Goal: Task Accomplishment & Management: Manage account settings

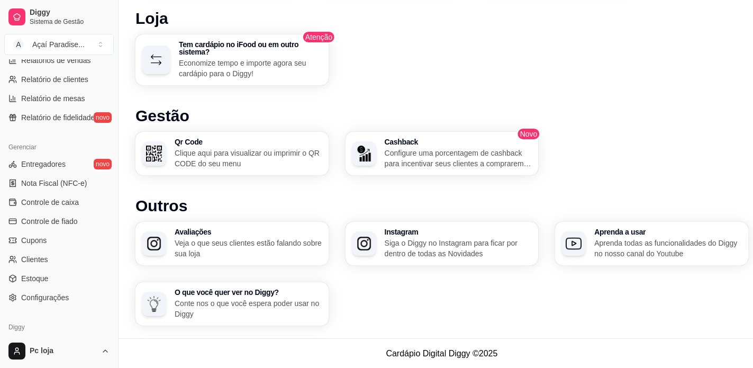
scroll to position [370, 0]
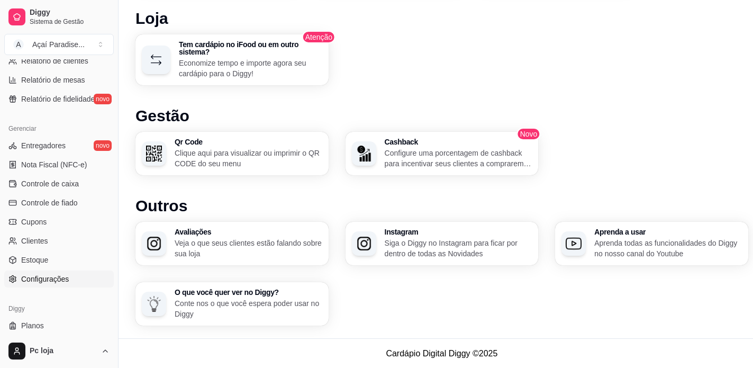
click at [54, 284] on link "Configurações" at bounding box center [58, 278] width 109 height 17
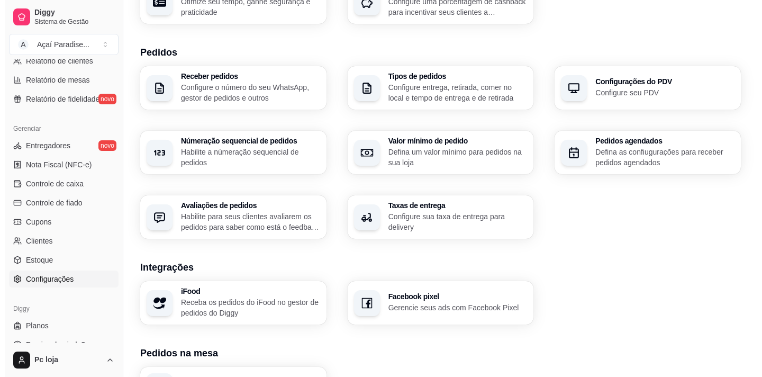
scroll to position [364, 0]
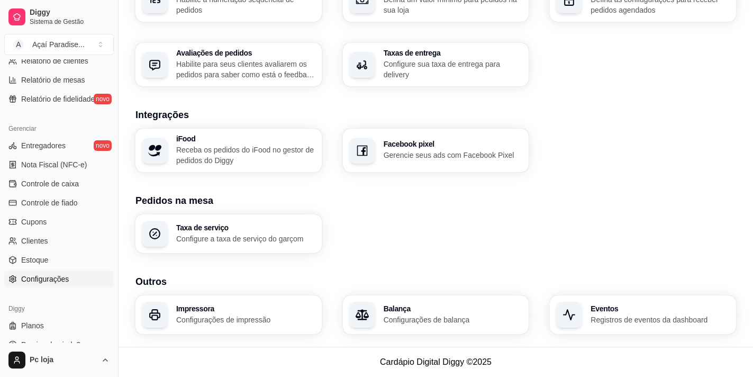
click at [202, 307] on h3 "Impressora" at bounding box center [245, 308] width 139 height 7
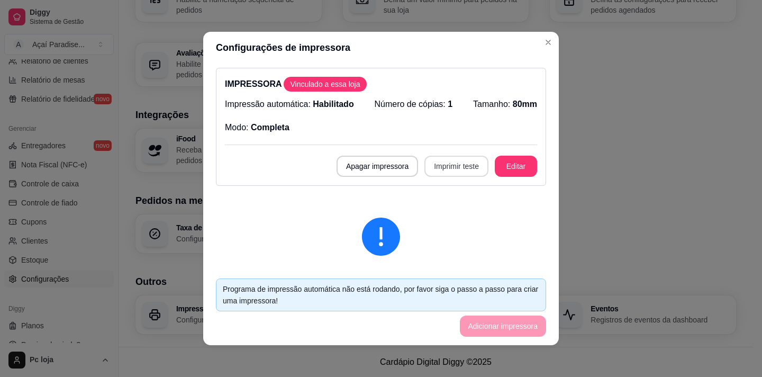
click at [438, 166] on button "Imprimir teste" at bounding box center [456, 165] width 64 height 21
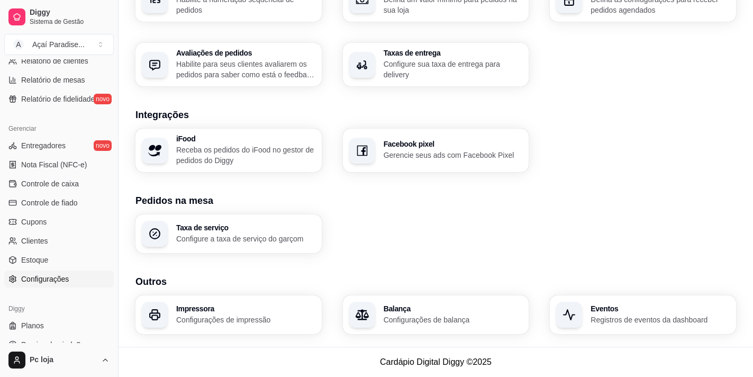
click at [215, 308] on h3 "Impressora" at bounding box center [245, 308] width 139 height 7
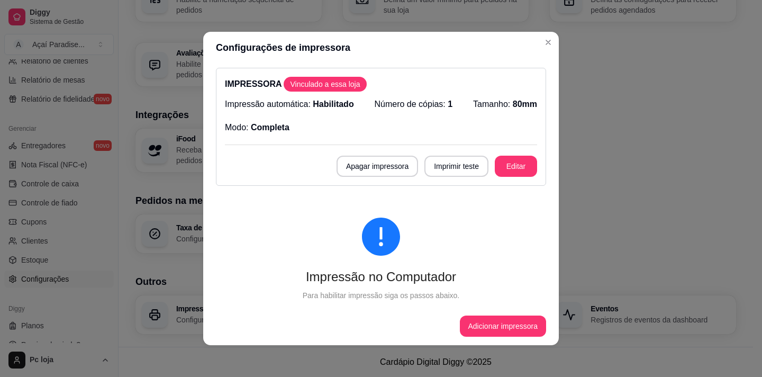
click at [489, 327] on button "Adicionar impressora" at bounding box center [503, 325] width 87 height 21
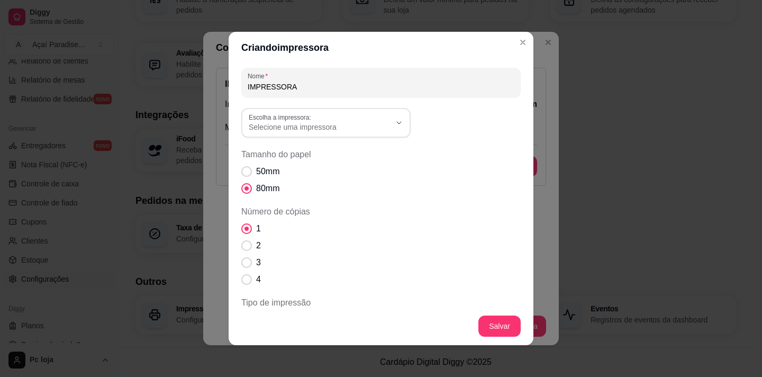
click at [313, 131] on span "Selecione uma impressora" at bounding box center [320, 127] width 142 height 11
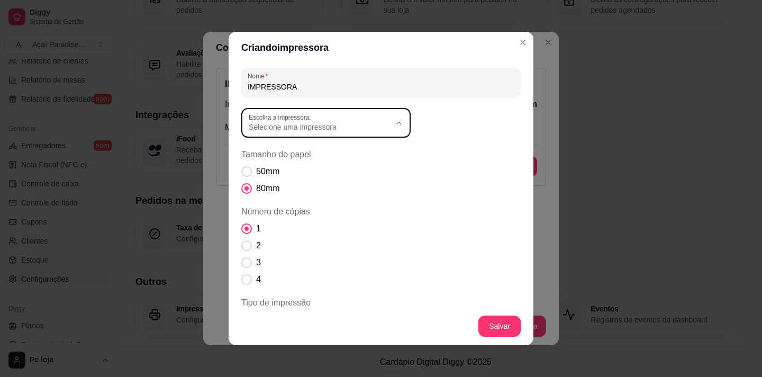
click at [387, 125] on button "Escolha a impressora: Selecione uma impressora" at bounding box center [325, 123] width 169 height 30
click at [519, 45] on icon "Close" at bounding box center [522, 42] width 8 height 8
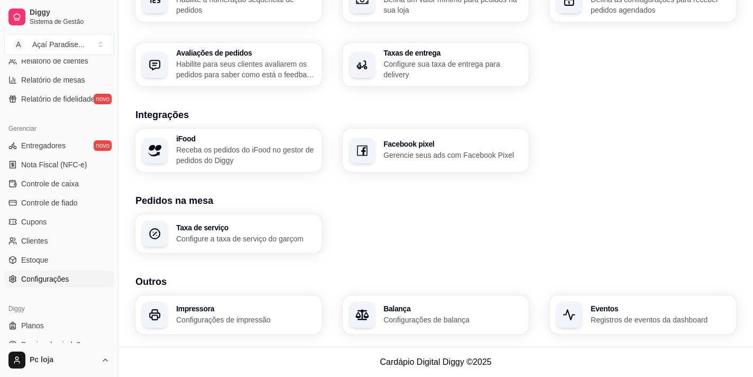
click at [188, 315] on p "Configurações de impressão" at bounding box center [245, 319] width 139 height 11
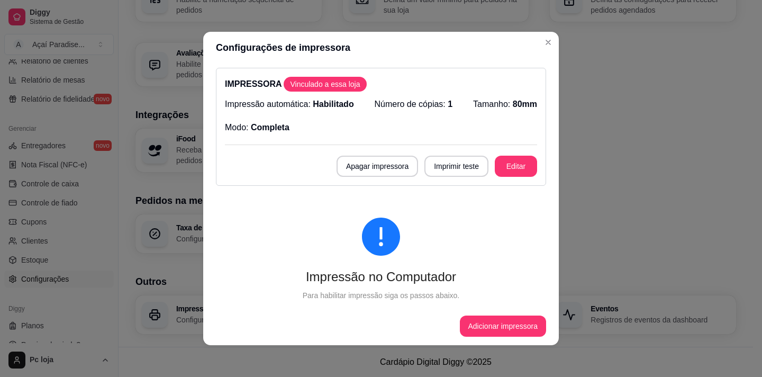
click at [474, 325] on button "Adicionar impressora" at bounding box center [503, 325] width 87 height 21
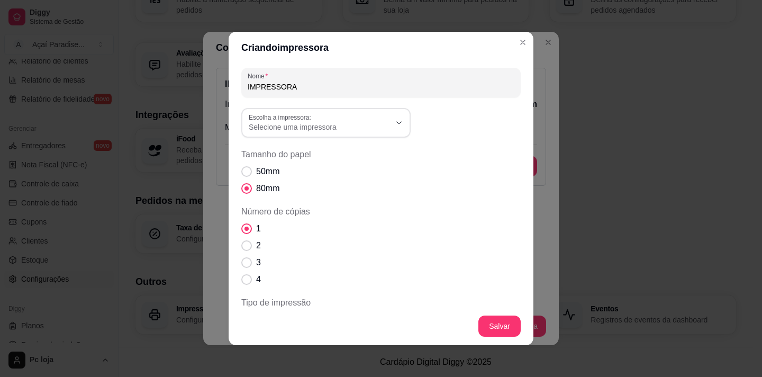
click at [338, 128] on span "Selecione uma impressora" at bounding box center [320, 127] width 142 height 11
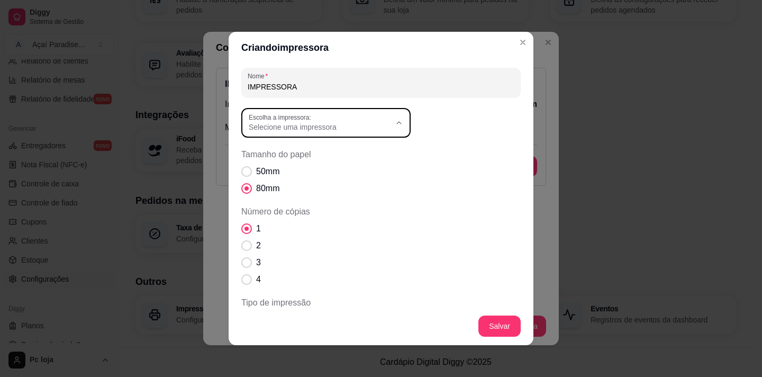
click at [275, 168] on span "Jetway JP-800" at bounding box center [316, 169] width 136 height 10
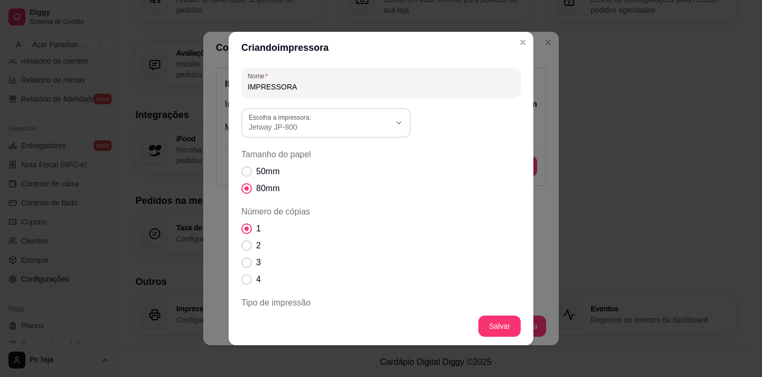
type input "Jetway JP-800"
select select "Jetway JP-800"
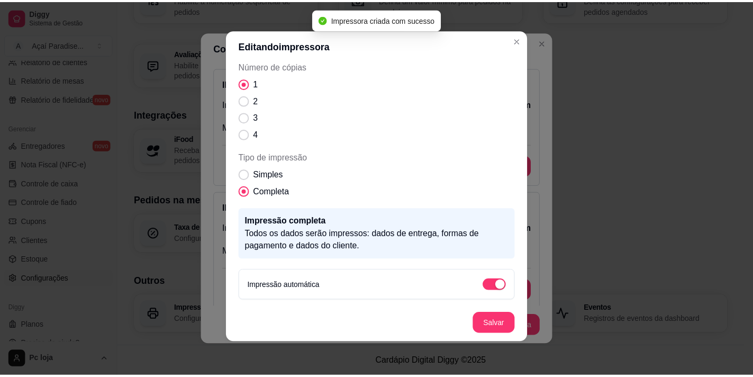
scroll to position [103, 0]
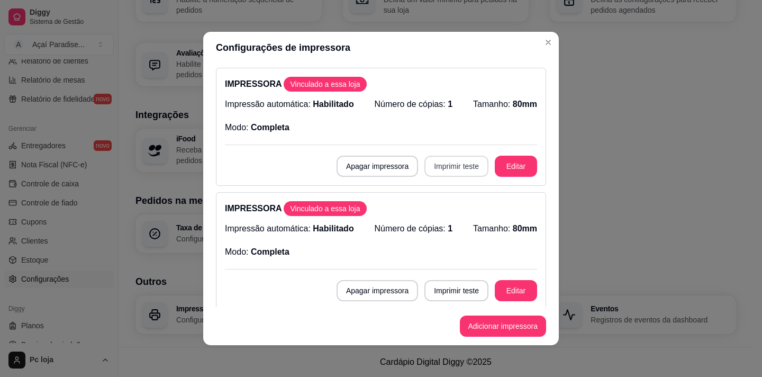
click at [447, 162] on button "Imprimir teste" at bounding box center [456, 165] width 64 height 21
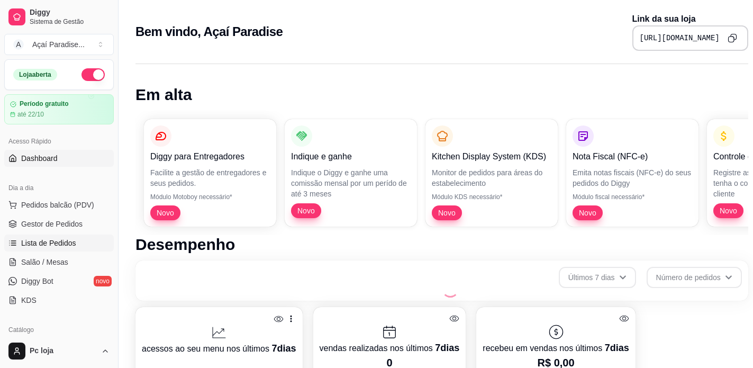
click at [52, 244] on span "Lista de Pedidos" at bounding box center [48, 242] width 55 height 11
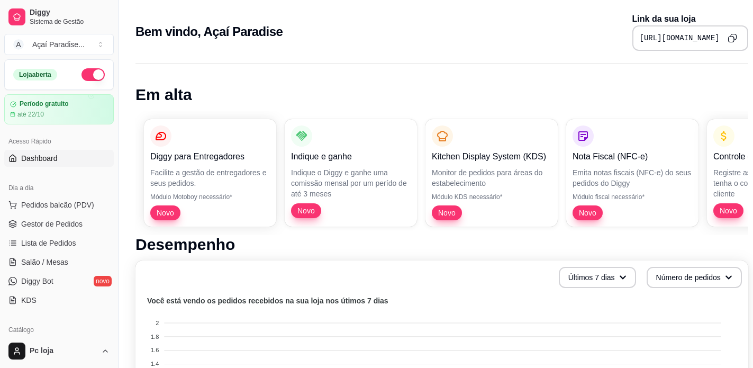
scroll to position [370, 0]
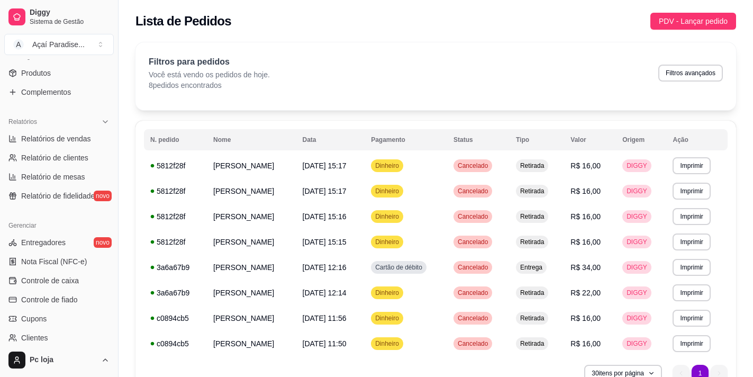
scroll to position [279, 0]
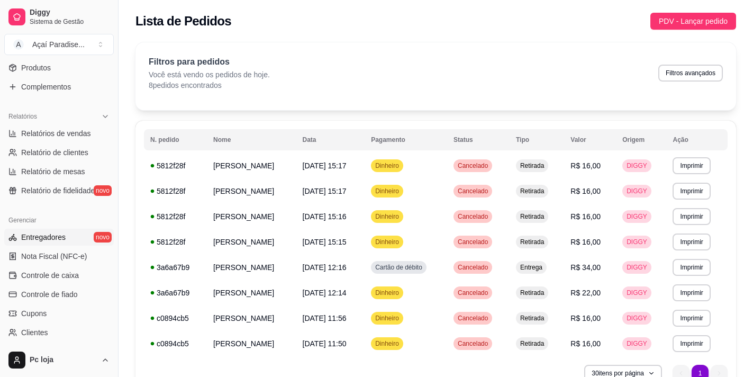
click at [61, 237] on span "Entregadores" at bounding box center [43, 237] width 44 height 11
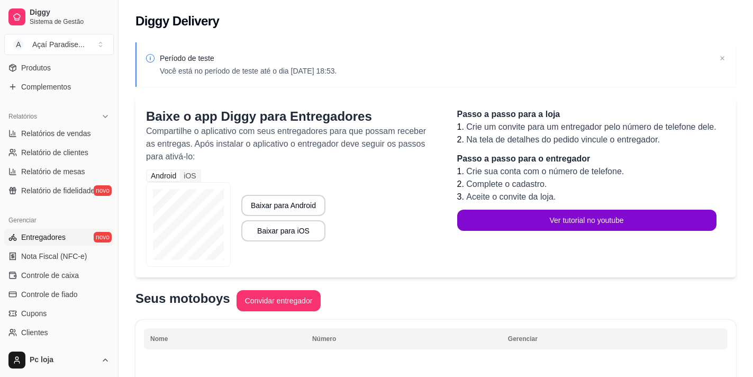
scroll to position [384, 0]
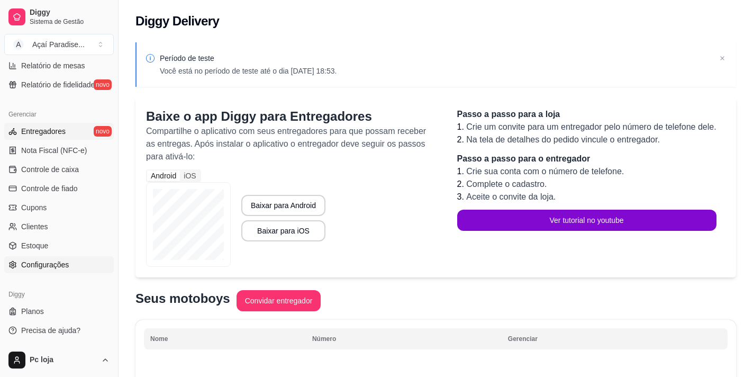
click at [36, 260] on span "Configurações" at bounding box center [45, 264] width 48 height 11
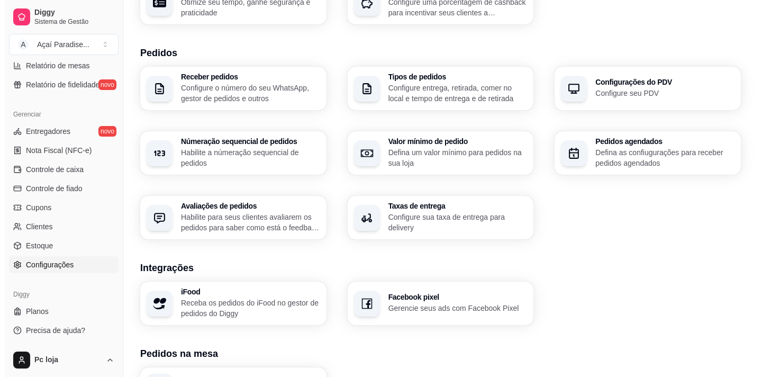
scroll to position [364, 0]
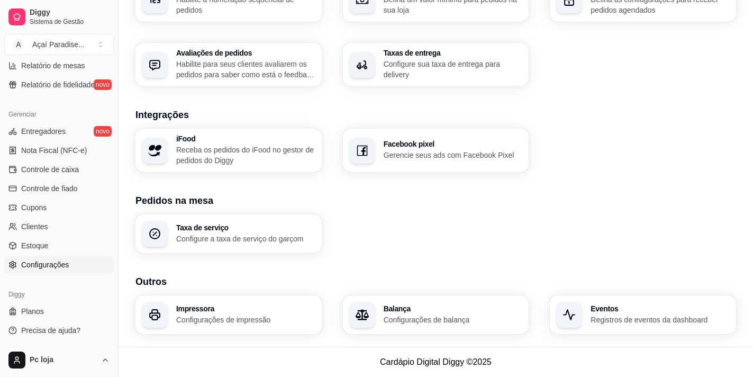
click at [172, 312] on div "Impressora Configurações de impressão" at bounding box center [228, 314] width 186 height 39
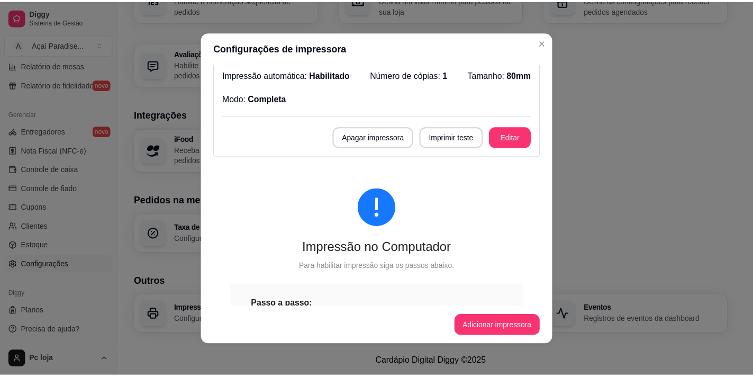
scroll to position [0, 0]
